Goal: Find specific page/section: Locate a particular part of the current website

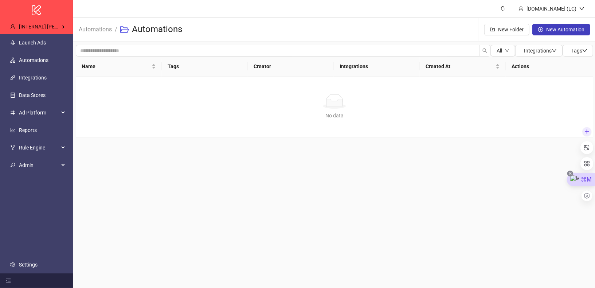
click at [571, 173] on icon at bounding box center [570, 173] width 3 height 3
